Goal: Submit feedback/report problem

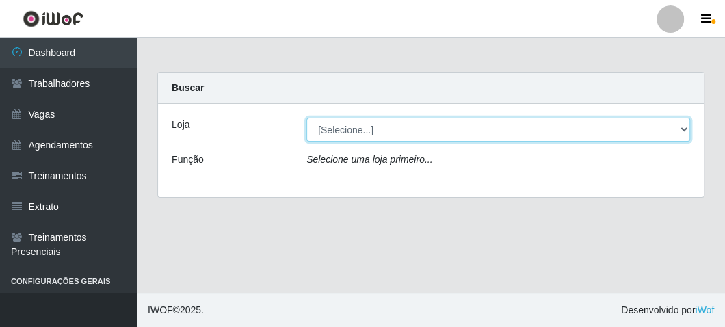
click at [382, 120] on select "[Selecione...] FrigoMaster" at bounding box center [498, 130] width 384 height 24
select select "392"
click at [306, 118] on select "[Selecione...] FrigoMaster" at bounding box center [498, 130] width 384 height 24
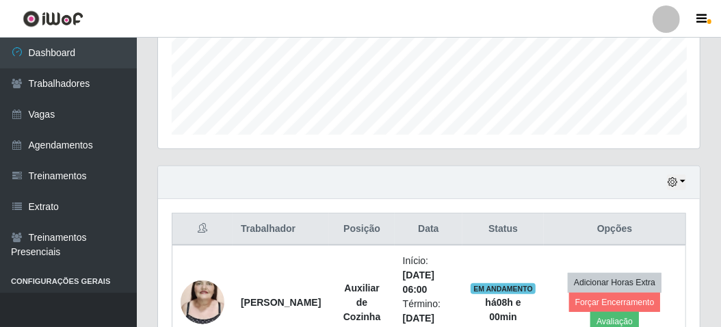
scroll to position [449, 0]
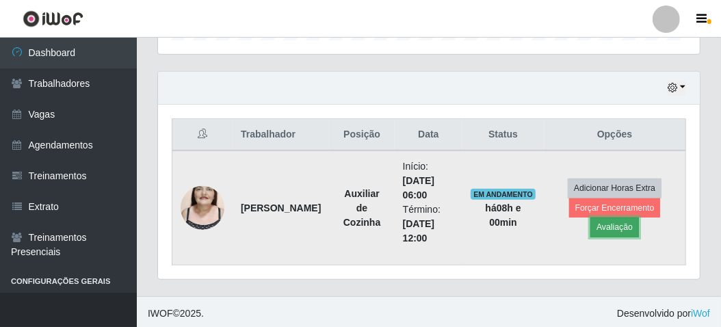
click at [610, 228] on button "Avaliação" at bounding box center [614, 227] width 49 height 19
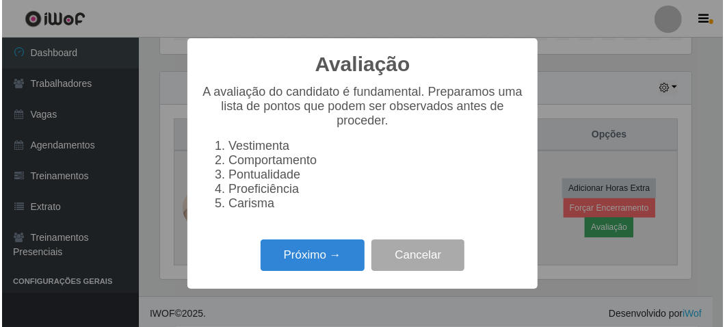
scroll to position [283, 536]
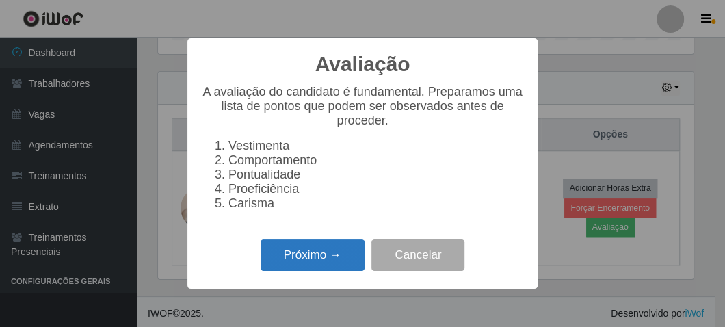
click at [311, 266] on button "Próximo →" at bounding box center [313, 255] width 104 height 32
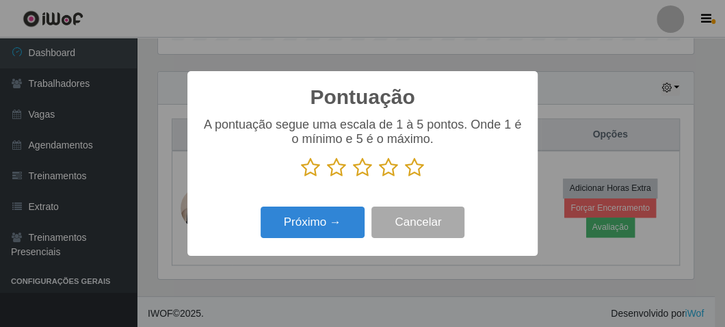
scroll to position [683733, 683481]
drag, startPoint x: 417, startPoint y: 164, endPoint x: 397, endPoint y: 182, distance: 27.2
click at [417, 164] on icon at bounding box center [414, 167] width 19 height 21
click at [405, 178] on input "radio" at bounding box center [405, 178] width 0 height 0
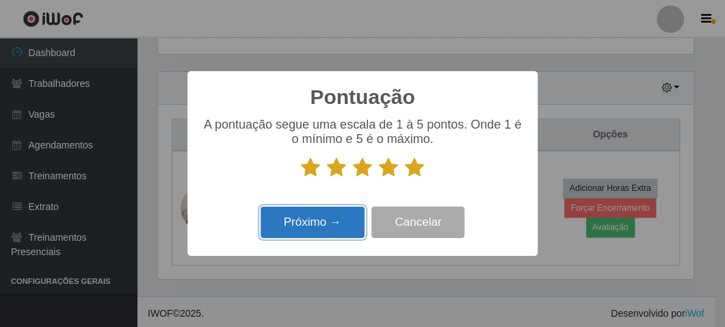
click at [354, 218] on button "Próximo →" at bounding box center [313, 223] width 104 height 32
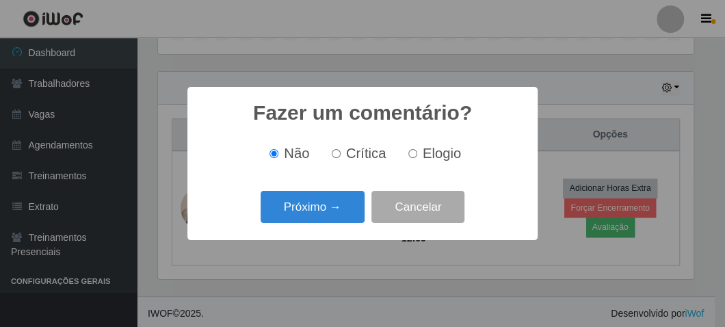
click at [354, 218] on button "Próximo →" at bounding box center [313, 207] width 104 height 32
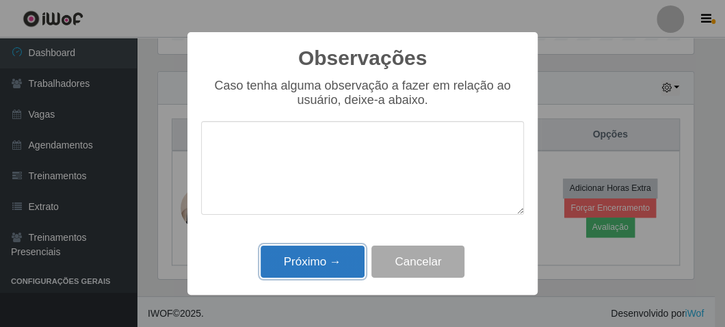
click at [332, 270] on button "Próximo →" at bounding box center [313, 262] width 104 height 32
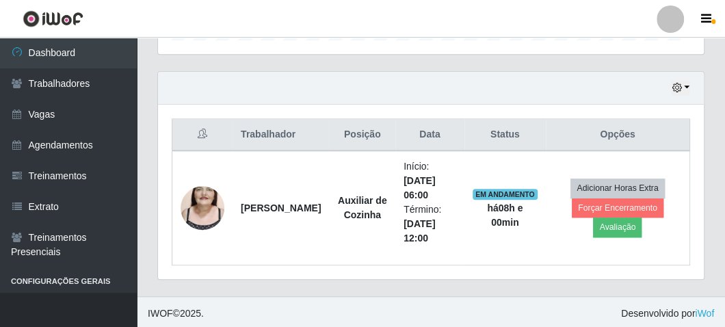
scroll to position [283, 542]
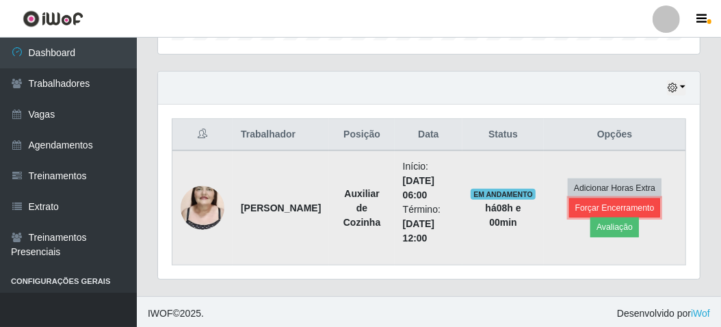
click at [584, 202] on button "Forçar Encerramento" at bounding box center [615, 207] width 92 height 19
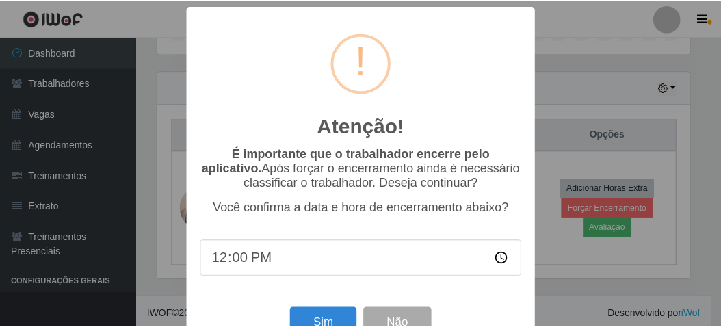
scroll to position [283, 536]
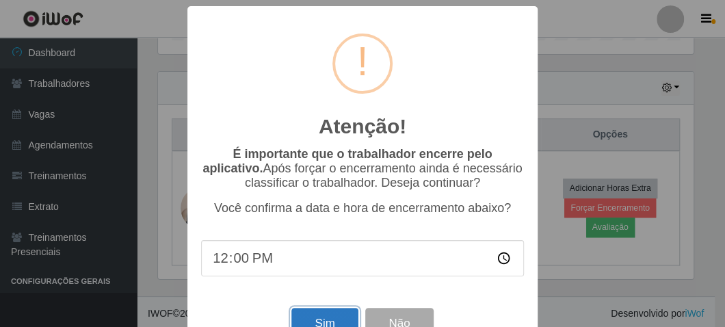
click at [324, 318] on button "Sim" at bounding box center [324, 324] width 66 height 32
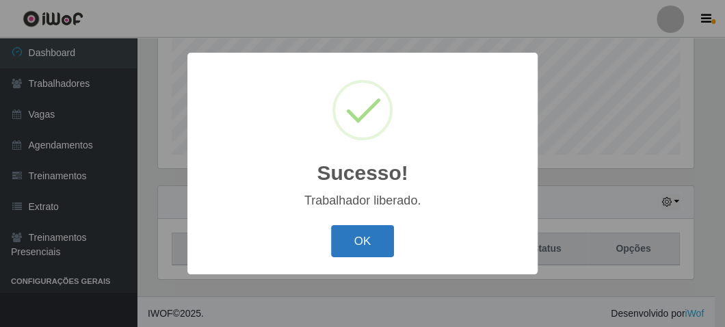
click at [358, 240] on button "OK" at bounding box center [363, 241] width 64 height 32
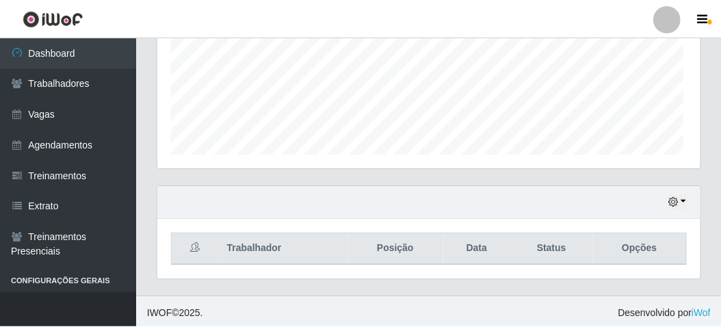
scroll to position [283, 542]
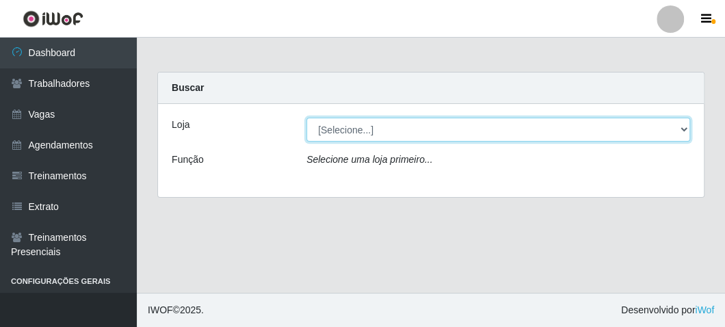
click at [395, 122] on select "[Selecione...] FrigoMaster" at bounding box center [498, 130] width 384 height 24
select select "392"
click at [306, 118] on select "[Selecione...] FrigoMaster" at bounding box center [498, 130] width 384 height 24
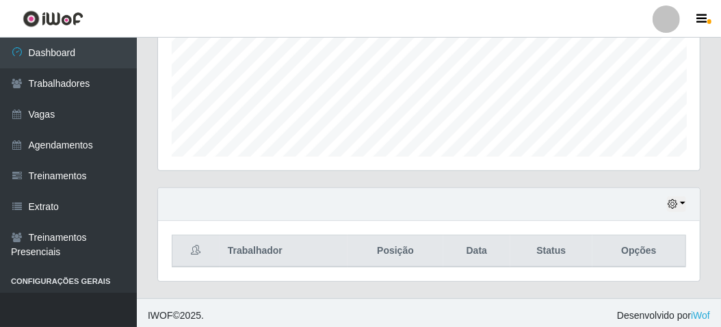
scroll to position [334, 0]
click at [671, 200] on icon "button" at bounding box center [673, 202] width 10 height 10
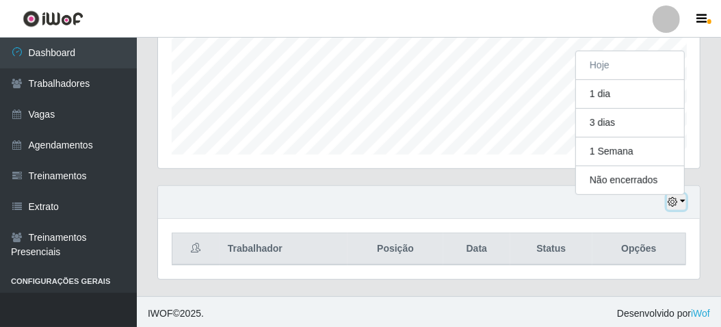
scroll to position [283, 542]
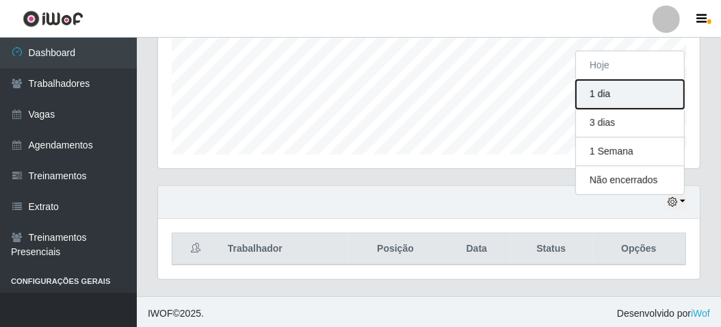
click at [624, 91] on button "1 dia" at bounding box center [630, 94] width 108 height 29
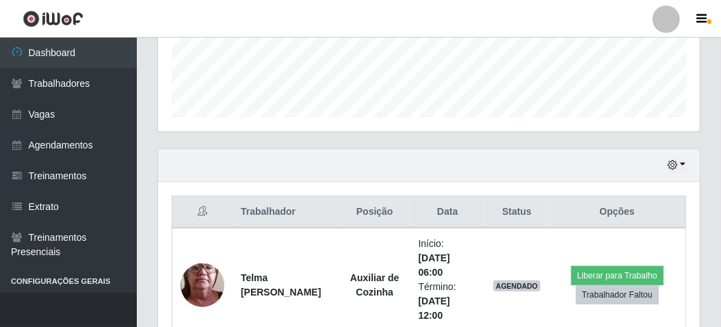
scroll to position [403, 0]
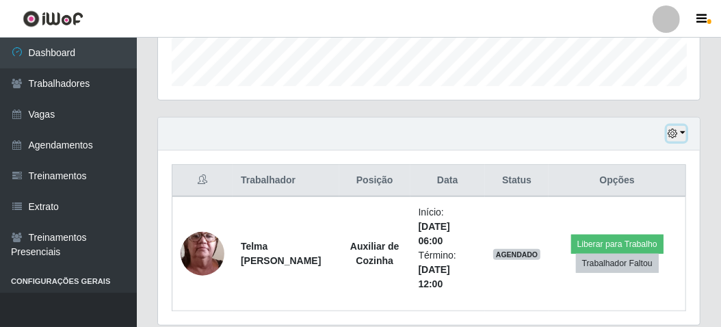
click at [680, 133] on button "button" at bounding box center [676, 134] width 19 height 16
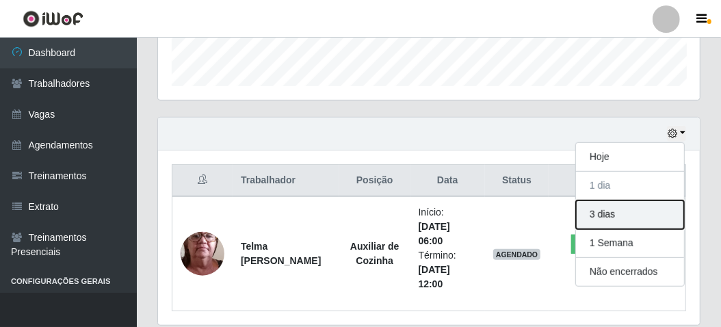
click at [643, 218] on button "3 dias" at bounding box center [630, 214] width 108 height 29
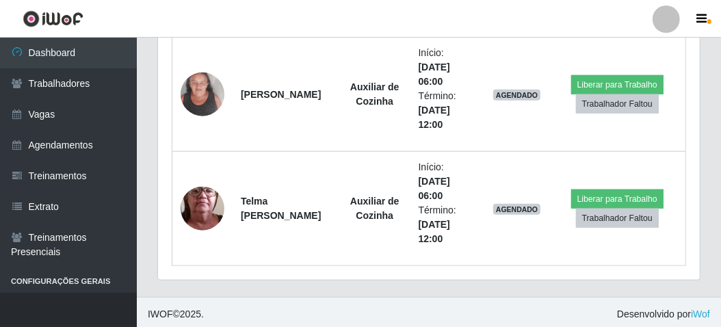
scroll to position [677, 0]
